Goal: Transaction & Acquisition: Obtain resource

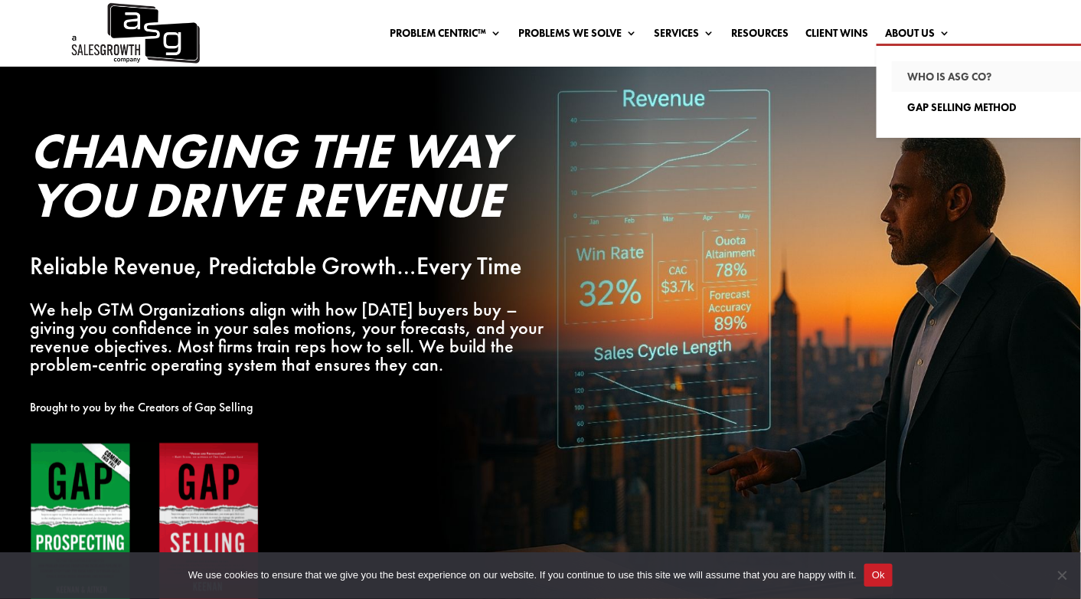
click at [929, 76] on link "Who Is ASG co?" at bounding box center [999, 76] width 214 height 31
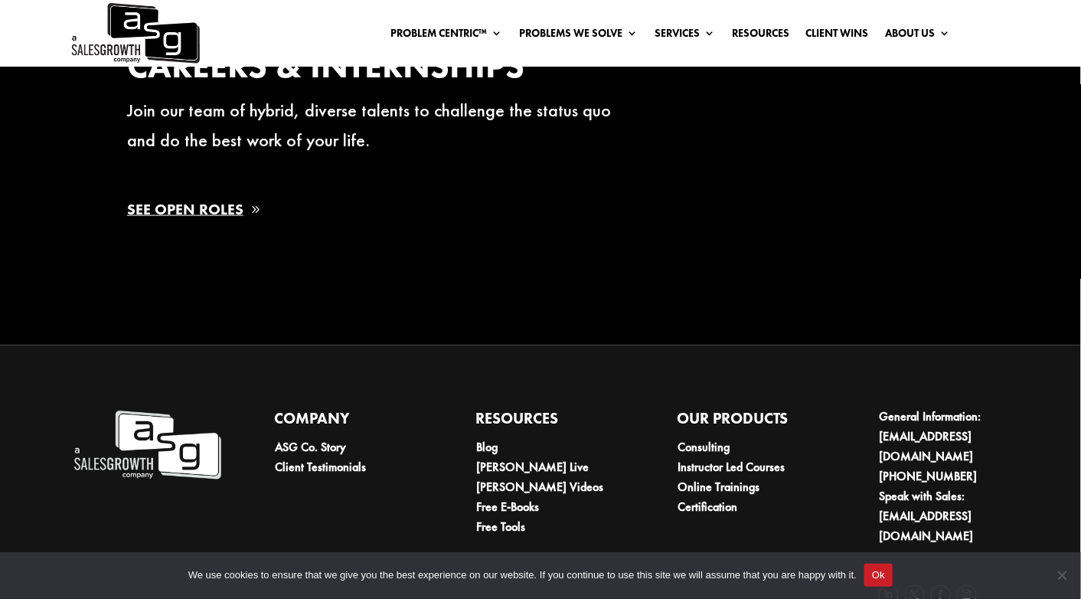
scroll to position [2450, 0]
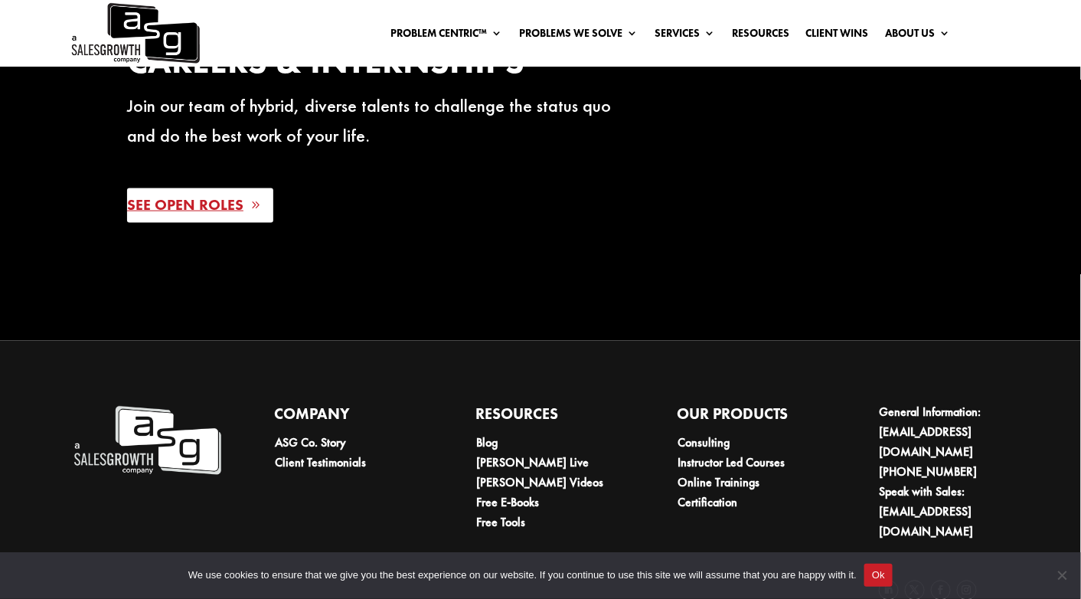
click at [191, 215] on link "See Open Roles" at bounding box center [200, 205] width 146 height 34
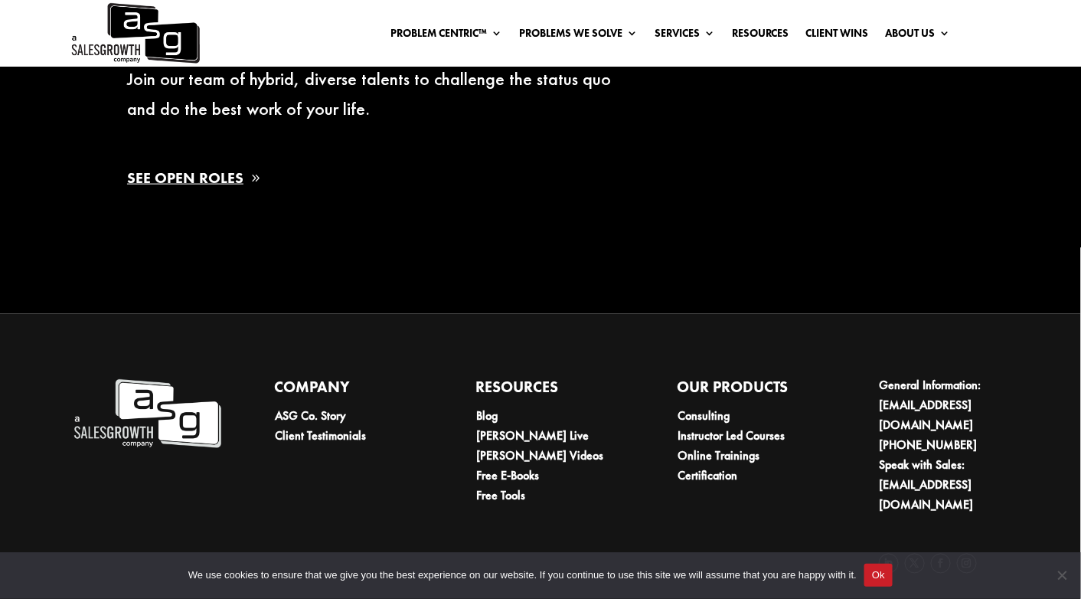
scroll to position [2488, 0]
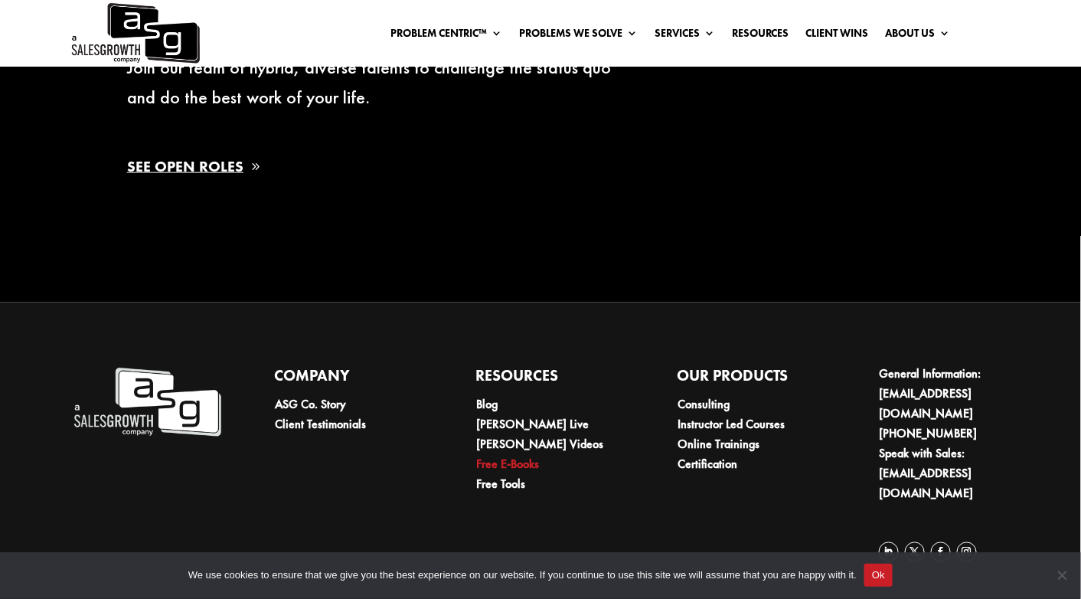
click at [516, 472] on link "Free E-Books" at bounding box center [507, 464] width 63 height 16
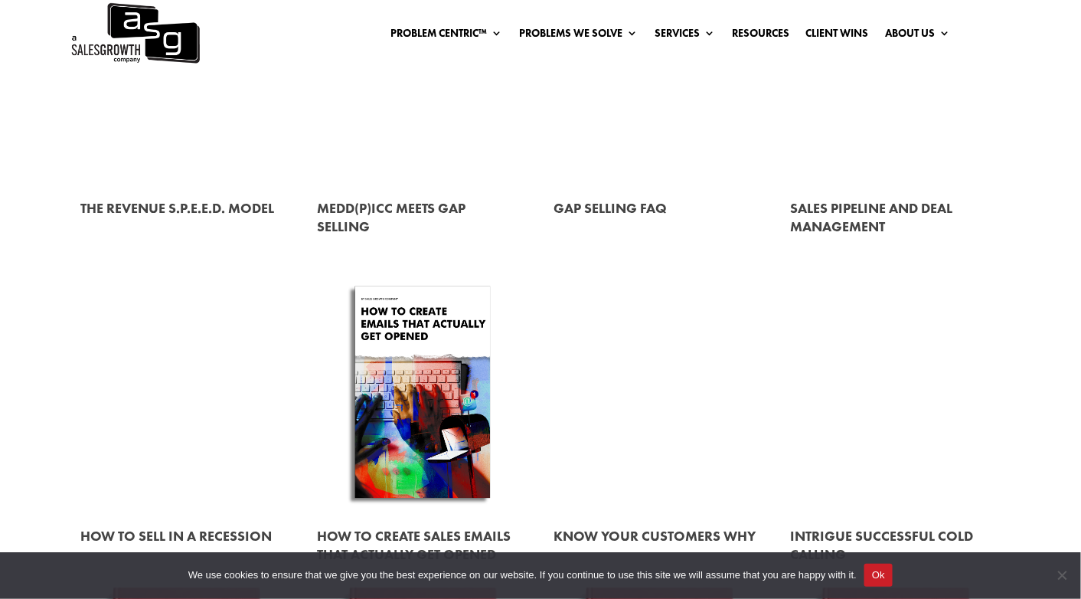
scroll to position [919, 0]
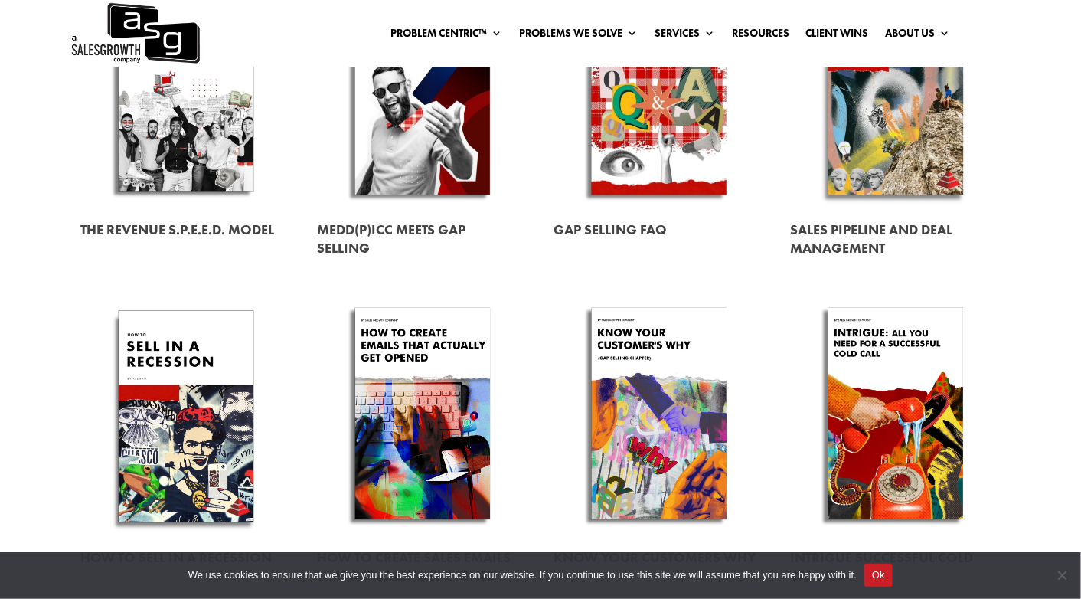
click at [877, 117] on link at bounding box center [896, 88] width 210 height 239
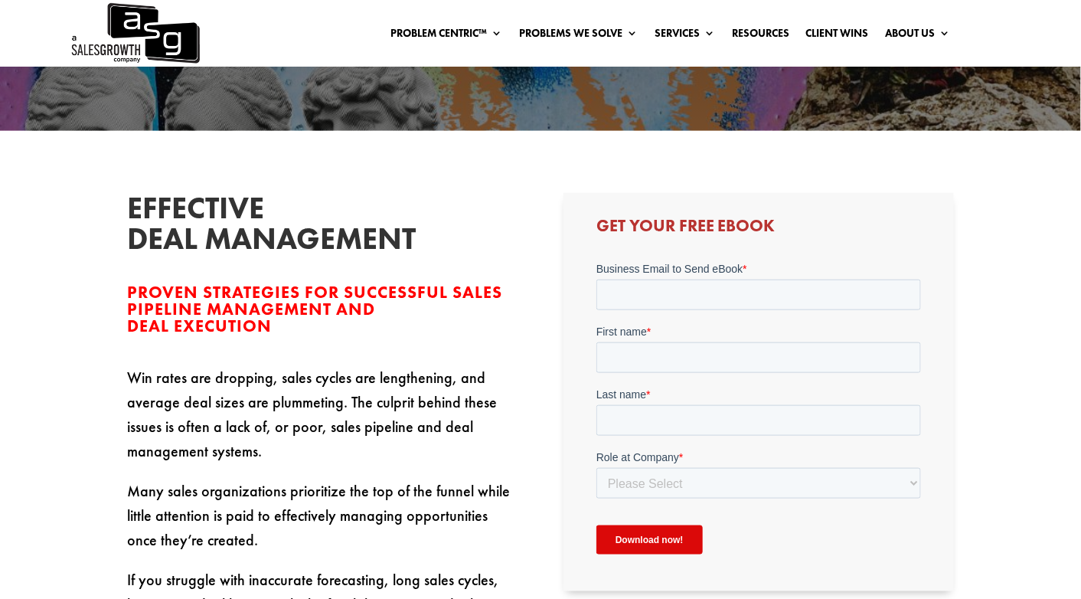
scroll to position [383, 0]
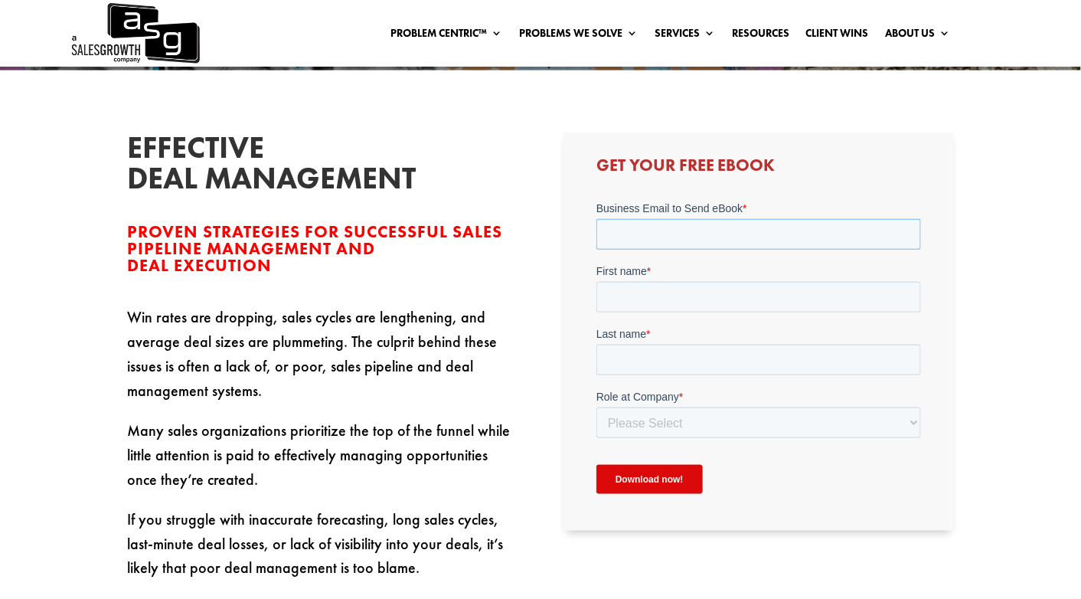
click at [639, 227] on input "Business Email to Send eBook *" at bounding box center [758, 233] width 325 height 31
click at [646, 229] on input "Business Email to Send eBook *" at bounding box center [758, 233] width 325 height 31
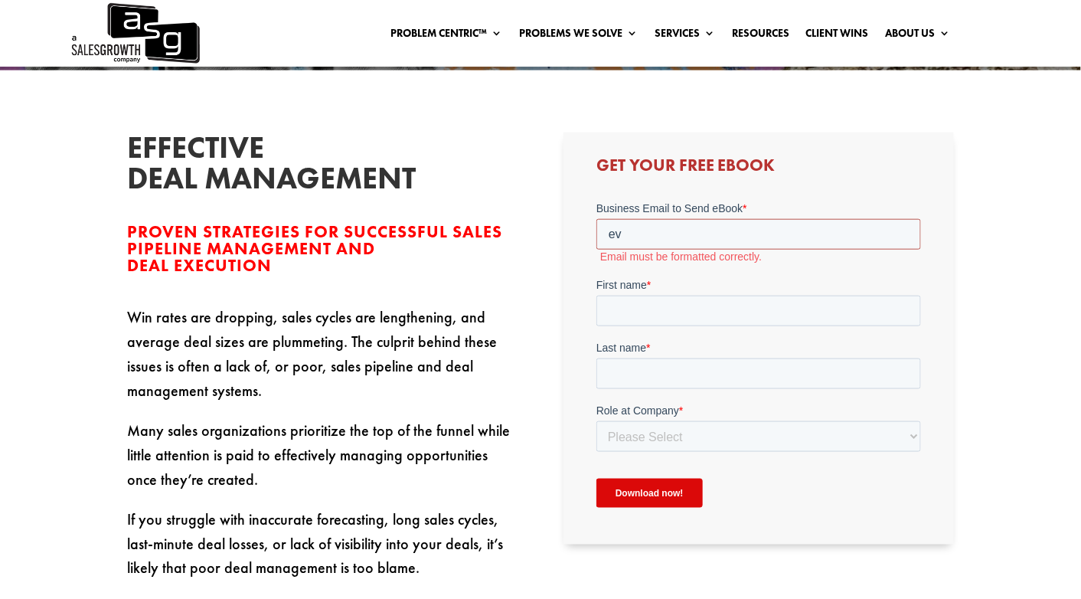
type input "evans.manolis@helplightning.com"
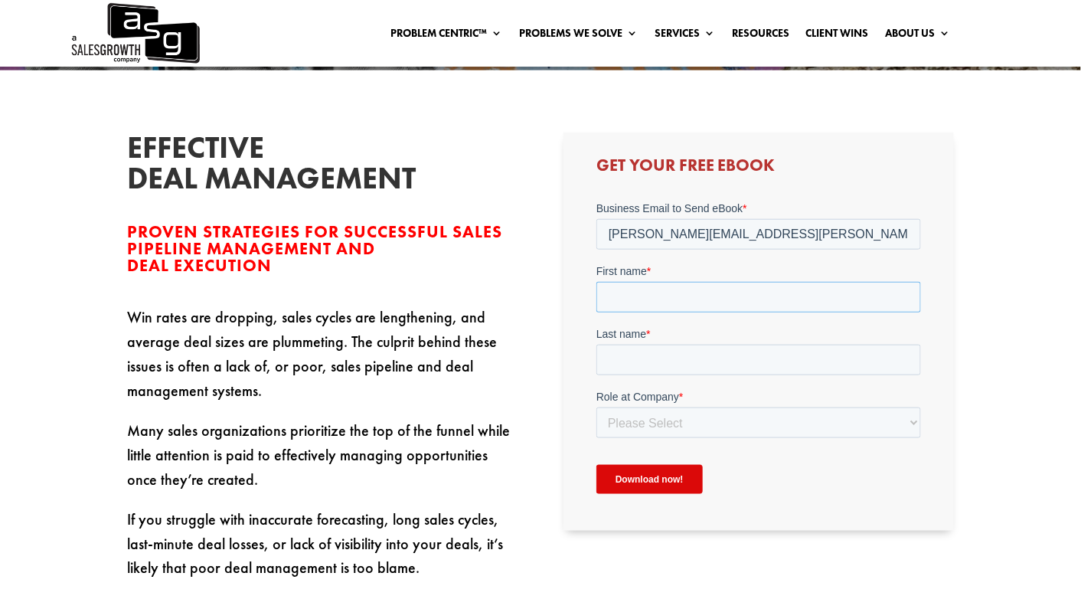
click at [665, 292] on input "First name *" at bounding box center [758, 296] width 325 height 31
type input "Evans"
click at [688, 354] on input "Last name *" at bounding box center [758, 359] width 325 height 31
type input "Manolis"
click at [658, 421] on select "Please Select C-Level (CRO, CSO, etc) Senior Leadership (VP of Sales, VP of Ena…" at bounding box center [758, 422] width 325 height 31
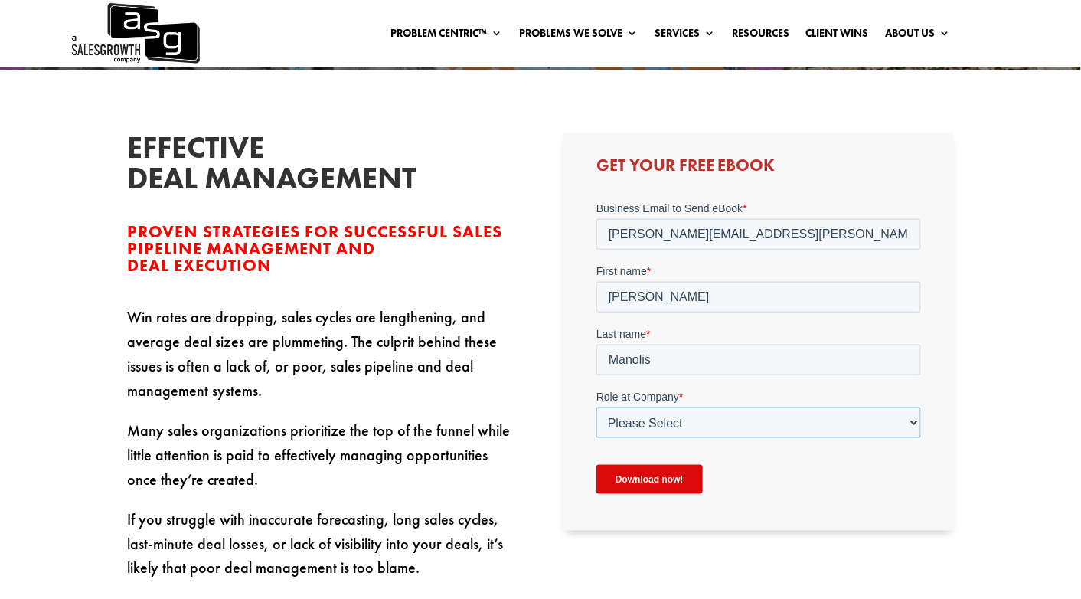
select select "C-Level (CRO, CSO, etc)"
click at [596, 407] on select "Please Select C-Level (CRO, CSO, etc) Senior Leadership (VP of Sales, VP of Ena…" at bounding box center [758, 422] width 325 height 31
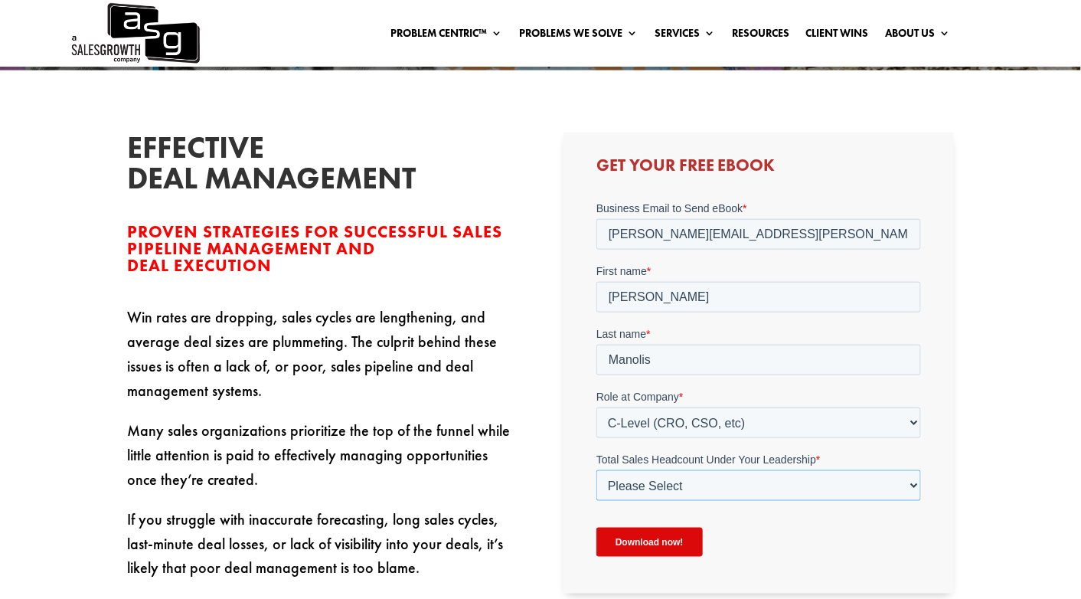
click at [681, 485] on select "Please Select Just Me 1-9 10-19 20-49 50-99 100+" at bounding box center [758, 484] width 325 height 31
select select "1-9"
click at [596, 469] on select "Please Select Just Me 1-9 10-19 20-49 50-99 100+" at bounding box center [758, 484] width 325 height 31
click at [661, 541] on input "Download now!" at bounding box center [649, 541] width 106 height 29
